Goal: Check status: Check status

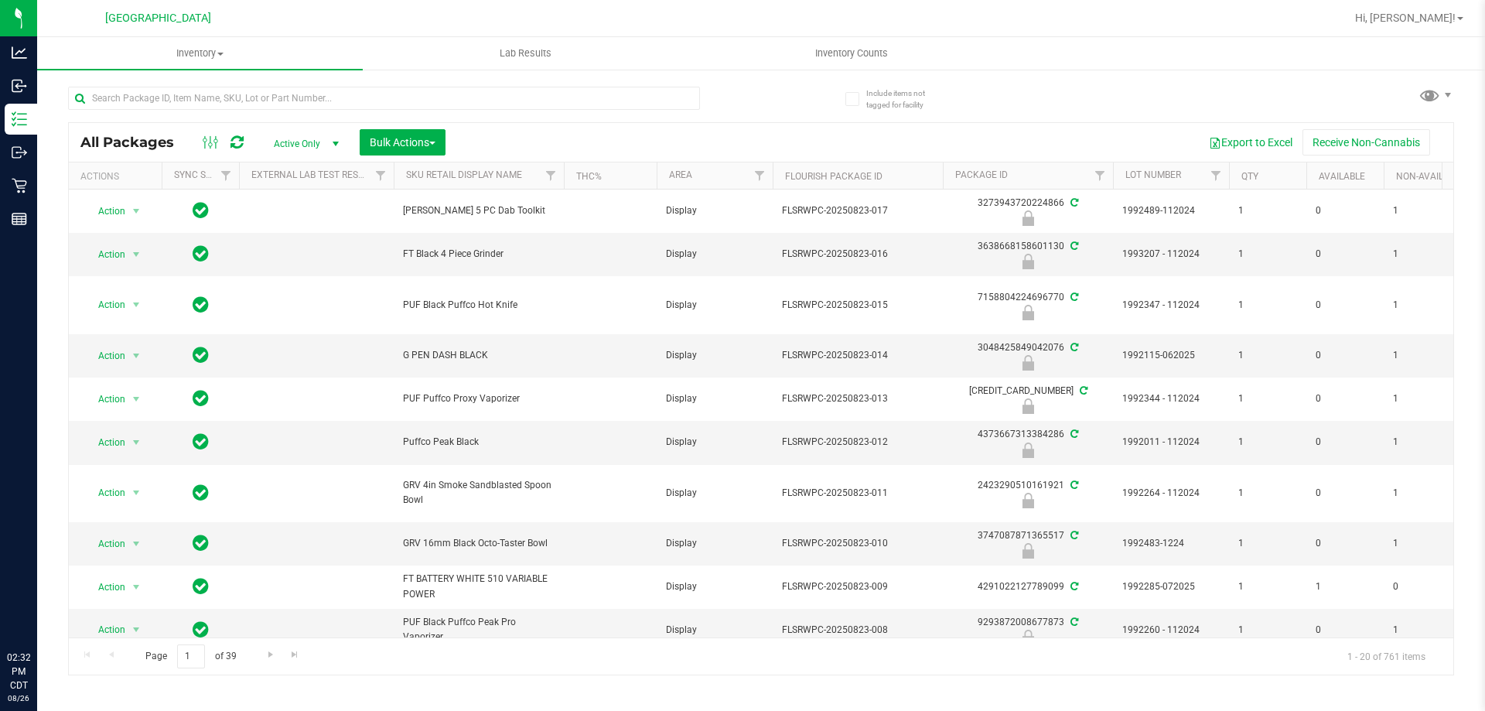
click at [262, 94] on input "text" at bounding box center [384, 98] width 632 height 23
click at [297, 92] on input "text" at bounding box center [384, 98] width 632 height 23
paste input "W-JUN25FFP01-0701"
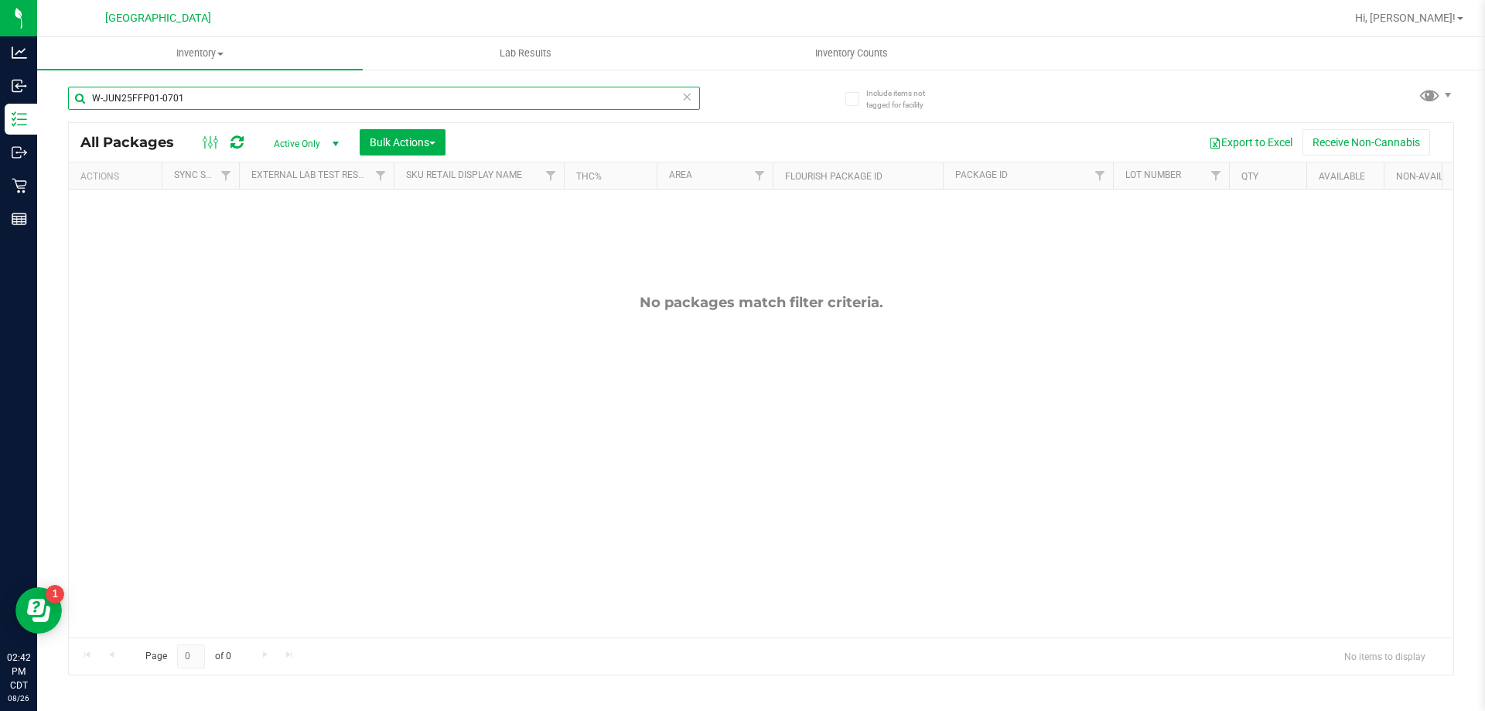
drag, startPoint x: 202, startPoint y: 90, endPoint x: 69, endPoint y: 99, distance: 133.4
click at [69, 99] on input "W-JUN25FFP01-0701" at bounding box center [384, 98] width 632 height 23
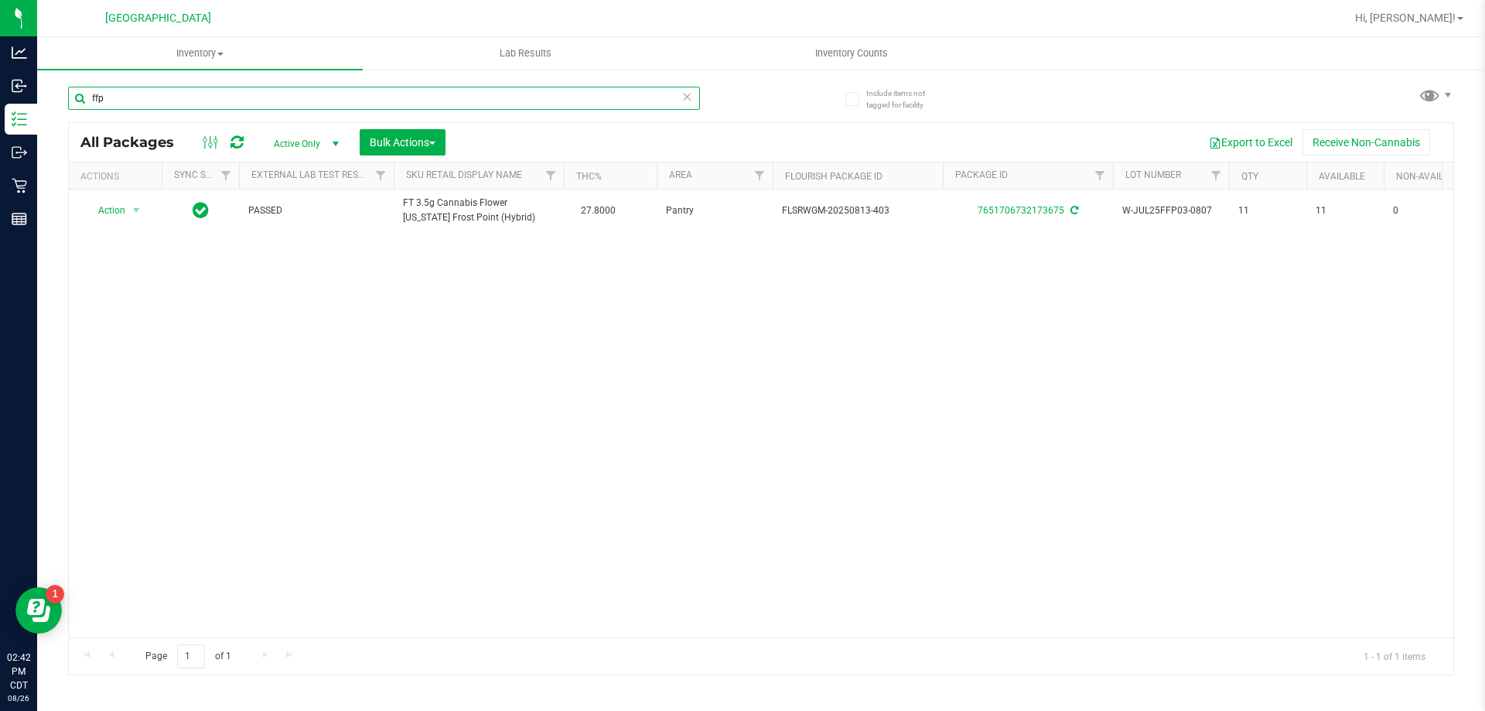
type input "ffp"
click at [279, 399] on div "Action Action Adjust qty Create package Edit attributes Global inventory Locate…" at bounding box center [761, 414] width 1385 height 448
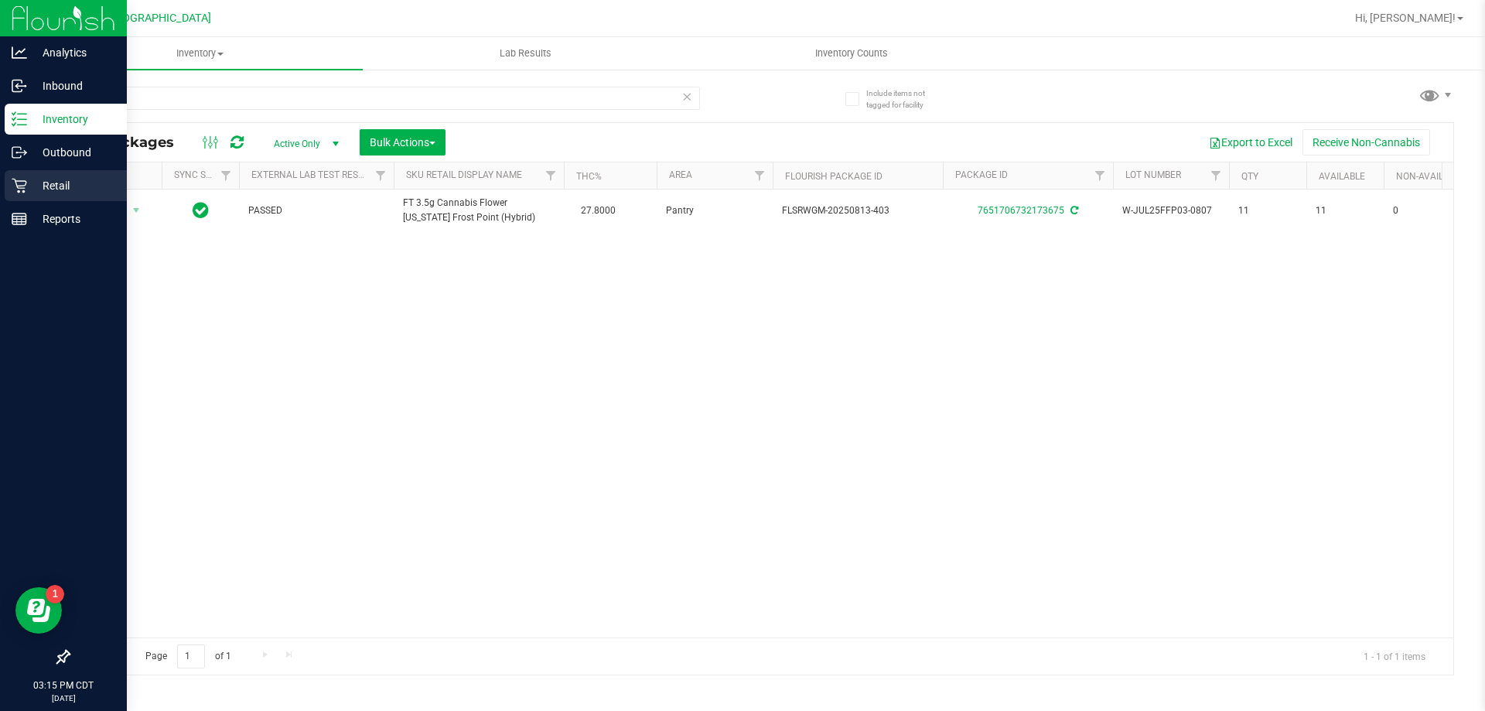
drag, startPoint x: 28, startPoint y: 179, endPoint x: 39, endPoint y: 190, distance: 15.9
click at [28, 179] on p "Retail" at bounding box center [73, 185] width 93 height 19
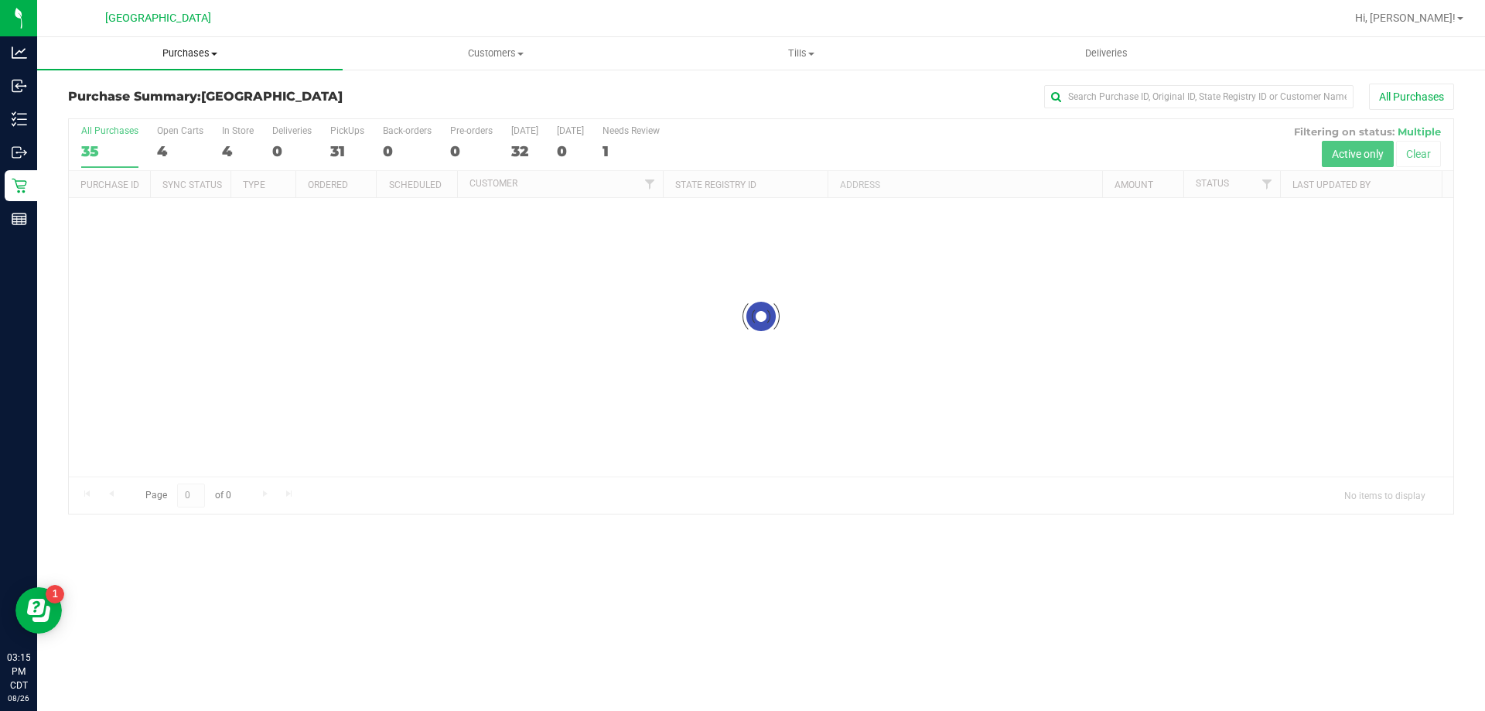
click at [193, 43] on uib-tab-heading "Purchases Summary of purchases Fulfillment All purchases" at bounding box center [190, 53] width 306 height 32
click at [157, 117] on li "Fulfillment" at bounding box center [190, 112] width 306 height 19
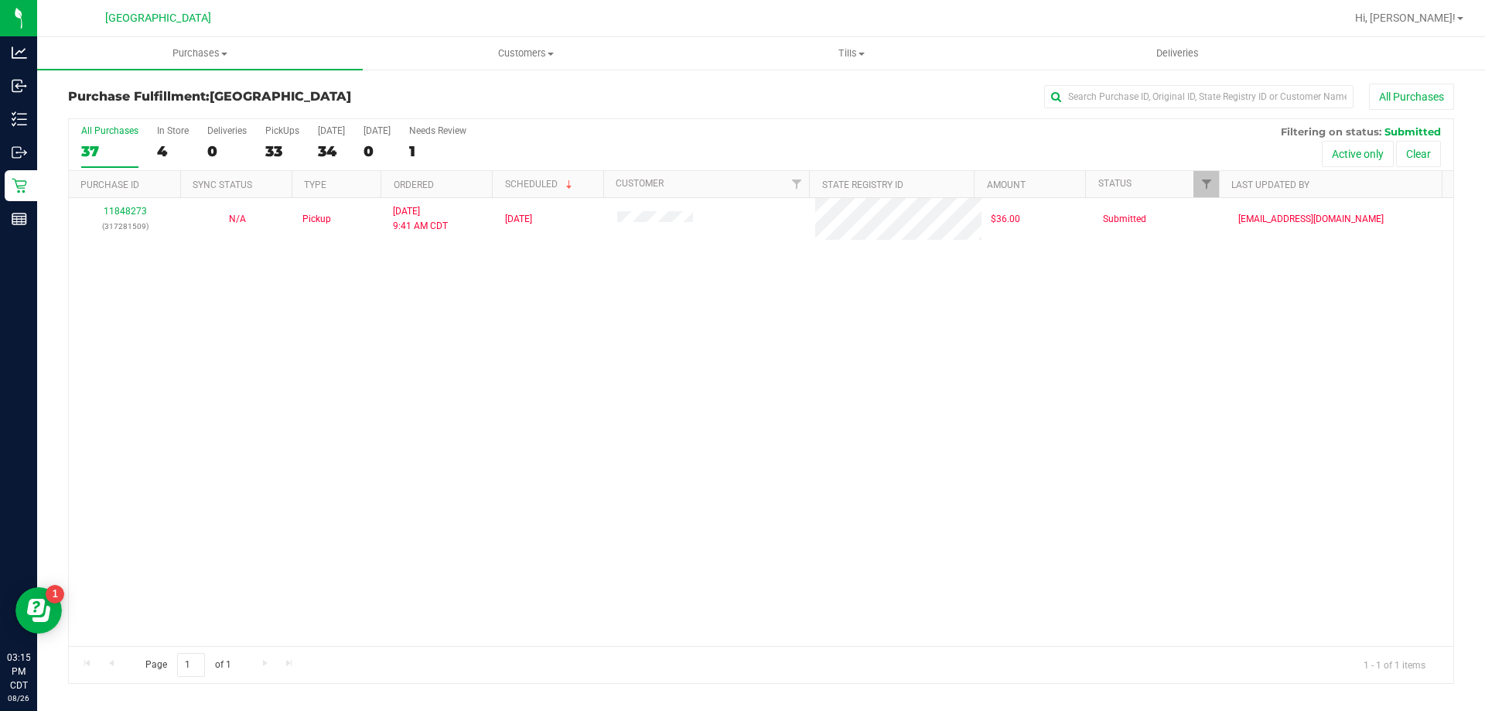
click at [463, 489] on div "11848273 (317281509) N/A Pickup [DATE] 9:41 AM CDT 8/26/2025 $36.00 Submitted […" at bounding box center [761, 422] width 1385 height 448
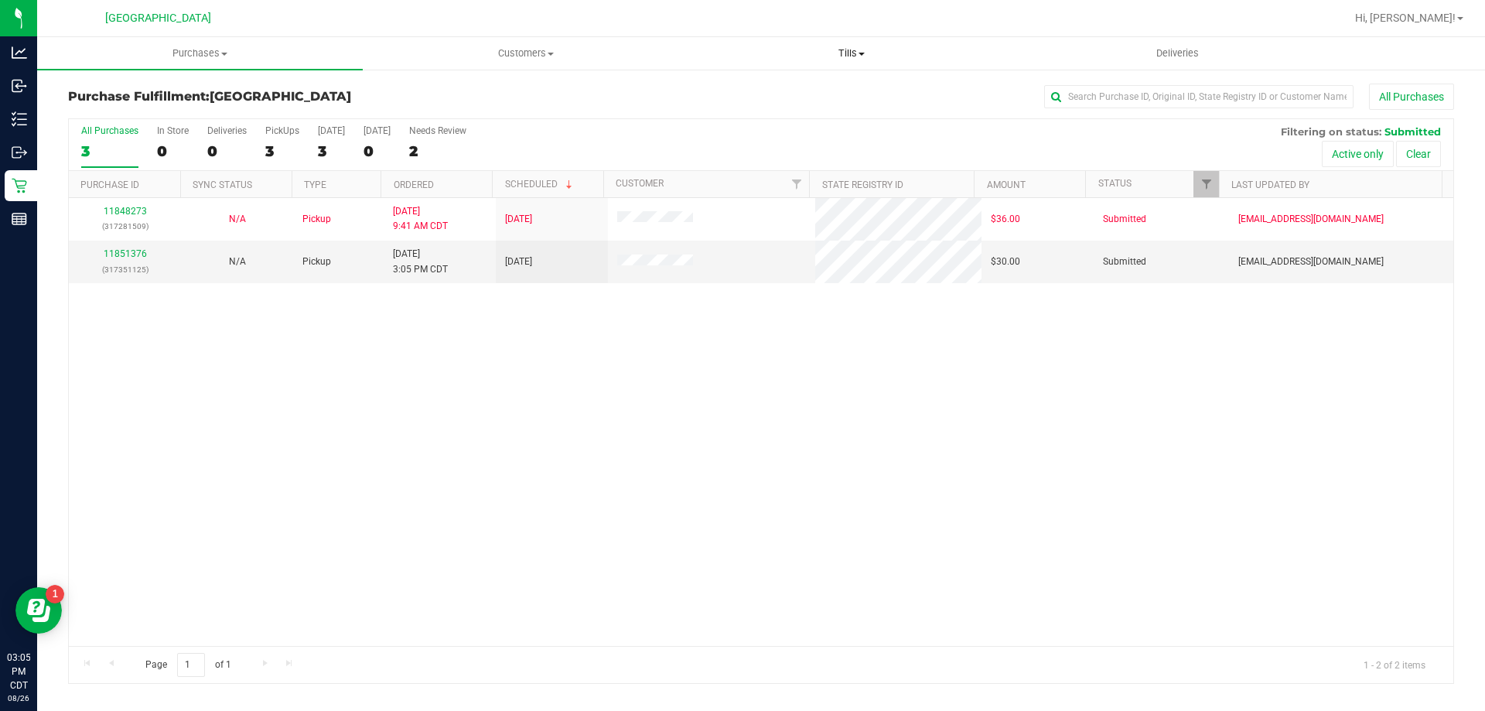
click at [843, 55] on span "Tills" at bounding box center [851, 53] width 324 height 14
click at [839, 91] on li "Manage tills" at bounding box center [852, 93] width 326 height 19
